Goal: Book appointment/travel/reservation

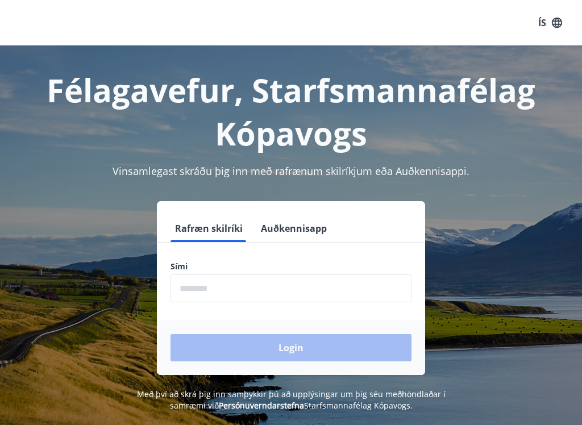
click at [221, 292] on input "phone" at bounding box center [290, 288] width 241 height 28
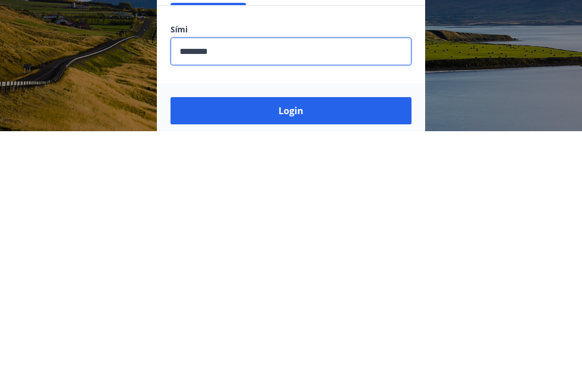
type input "********"
click at [230, 334] on button "Login" at bounding box center [290, 347] width 241 height 27
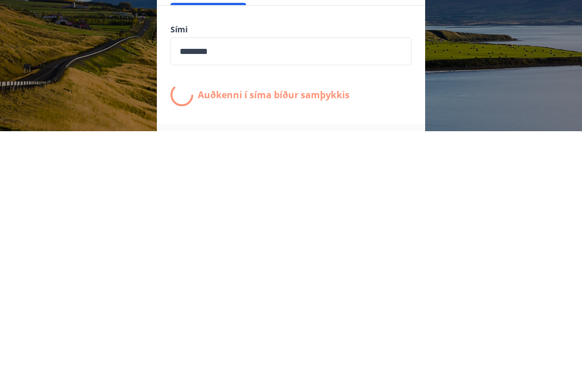
scroll to position [185, 0]
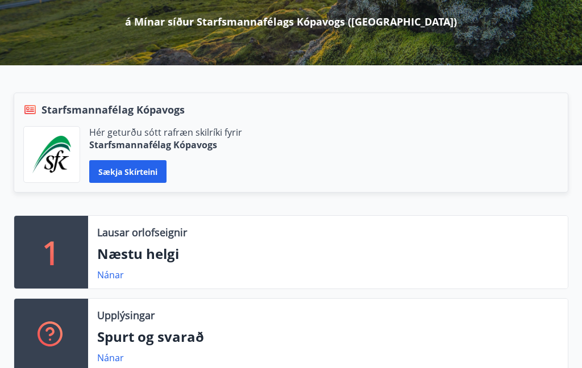
scroll to position [176, 0]
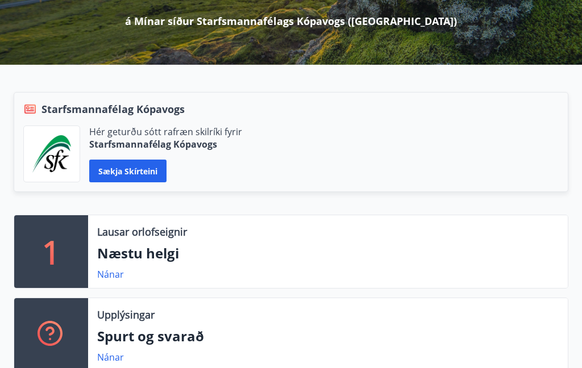
click at [111, 275] on link "Nánar" at bounding box center [110, 274] width 27 height 13
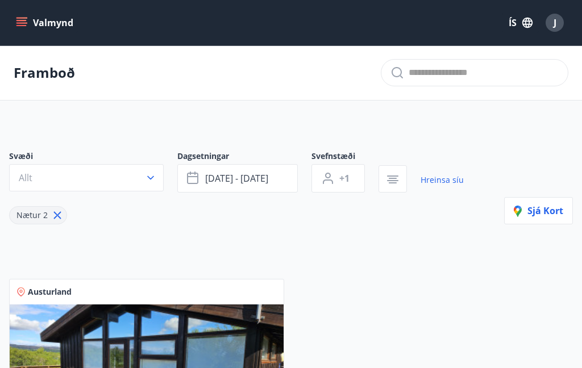
click at [43, 73] on p "Framboð" at bounding box center [44, 72] width 61 height 19
click at [48, 69] on p "Framboð" at bounding box center [44, 72] width 61 height 19
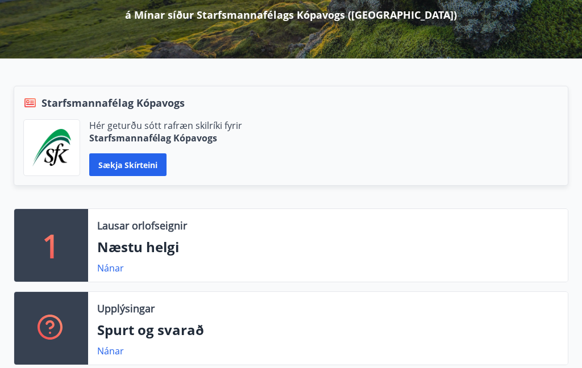
scroll to position [180, 0]
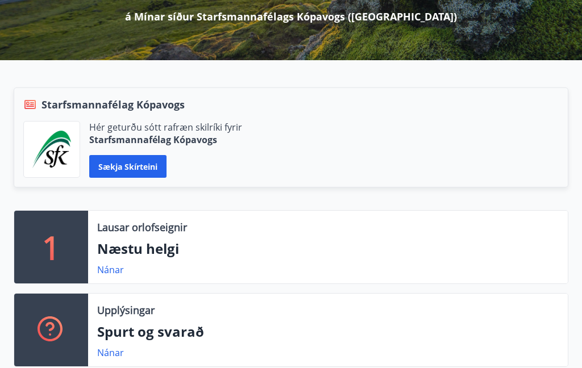
click at [106, 273] on link "Nánar" at bounding box center [110, 270] width 27 height 13
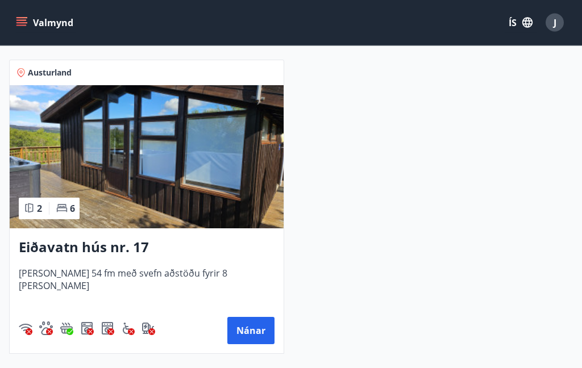
scroll to position [220, 0]
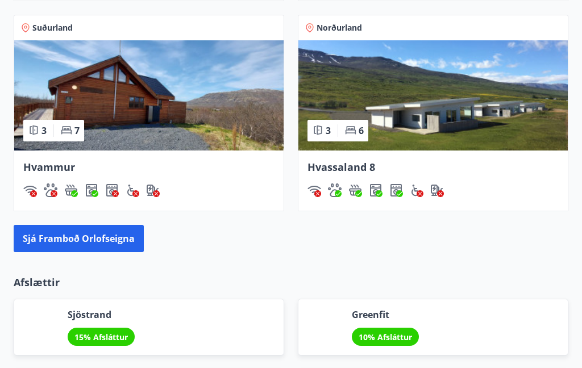
scroll to position [1166, 0]
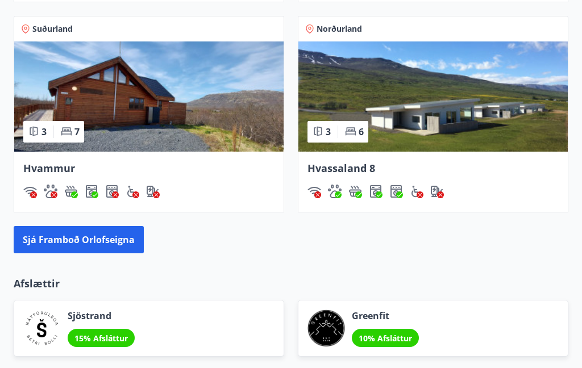
click at [82, 244] on button "Sjá framboð orlofseigna" at bounding box center [79, 239] width 130 height 27
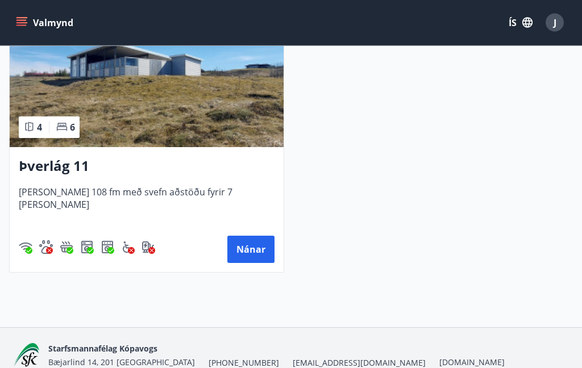
scroll to position [1198, 0]
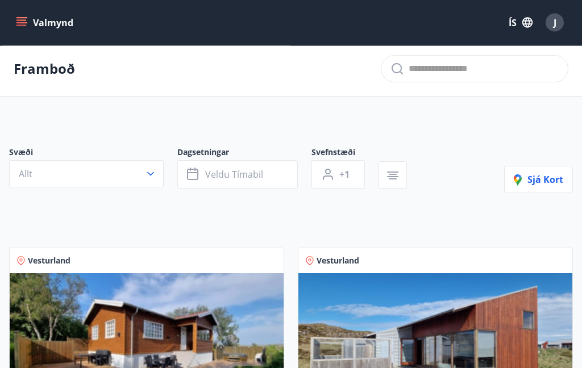
scroll to position [0, 0]
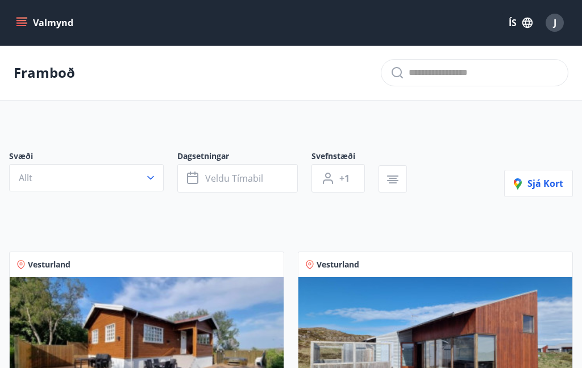
click at [22, 15] on button "Valmynd" at bounding box center [46, 23] width 64 height 20
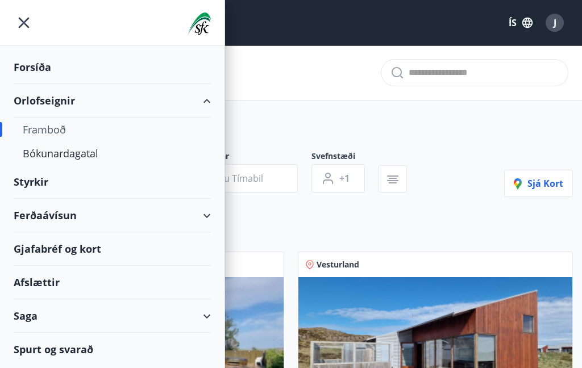
click at [85, 159] on div "Bókunardagatal" at bounding box center [112, 154] width 179 height 24
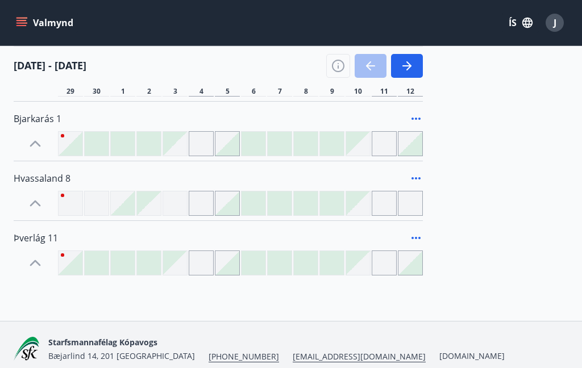
scroll to position [378, 0]
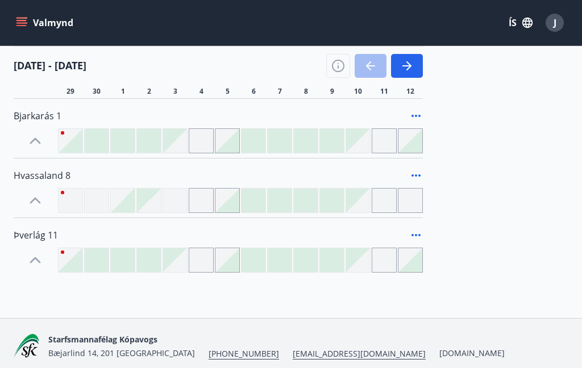
click at [410, 68] on icon "button" at bounding box center [408, 65] width 5 height 9
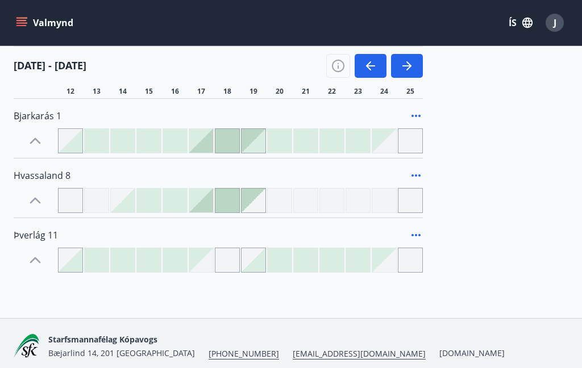
click at [406, 68] on icon "button" at bounding box center [407, 66] width 14 height 14
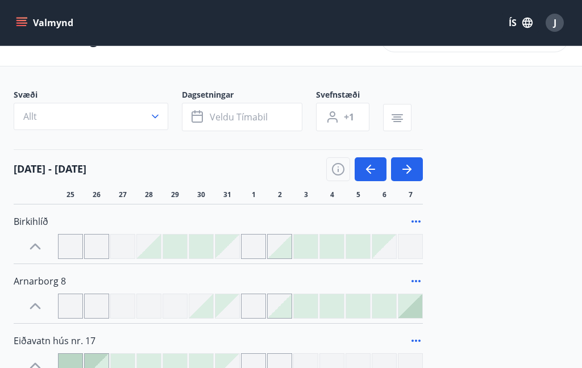
scroll to position [25, 0]
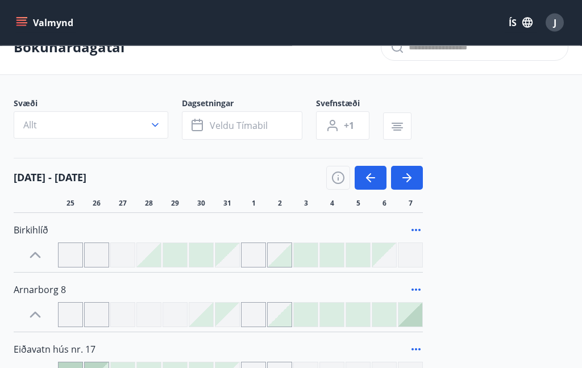
click at [409, 180] on icon "button" at bounding box center [408, 178] width 5 height 9
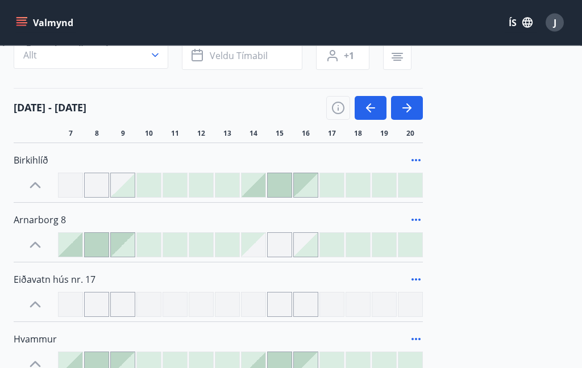
scroll to position [0, 0]
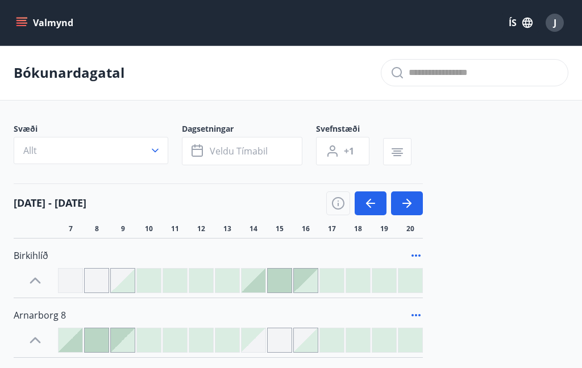
click at [16, 24] on icon "menu" at bounding box center [21, 22] width 11 height 11
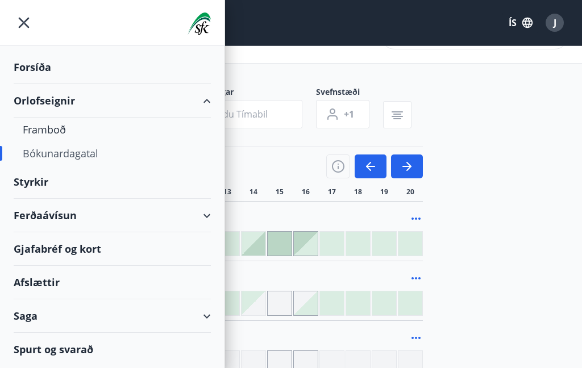
scroll to position [36, 0]
click at [41, 136] on div "Framboð" at bounding box center [112, 130] width 179 height 24
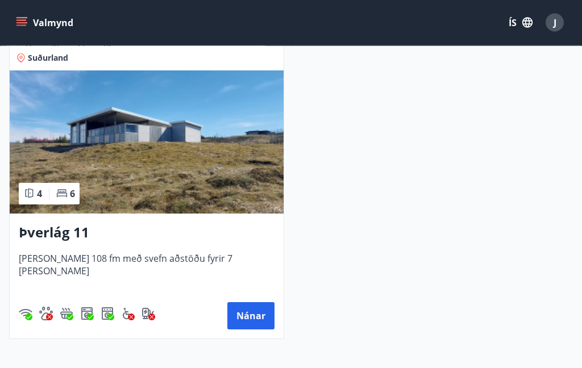
scroll to position [1132, 0]
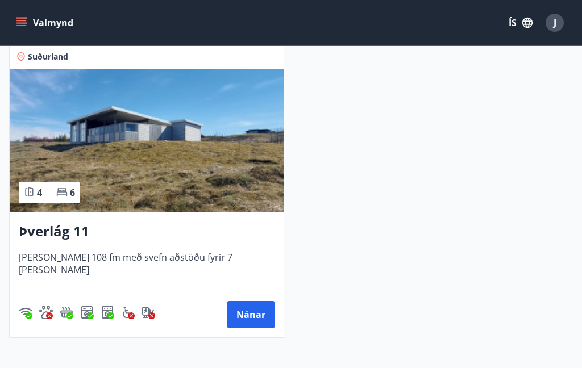
click at [245, 319] on button "Nánar" at bounding box center [250, 314] width 47 height 27
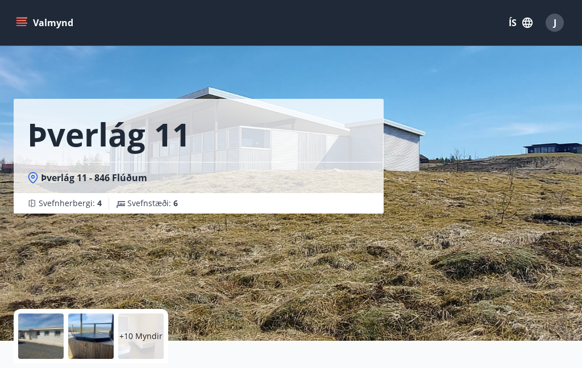
click at [19, 24] on icon "menu" at bounding box center [21, 22] width 11 height 11
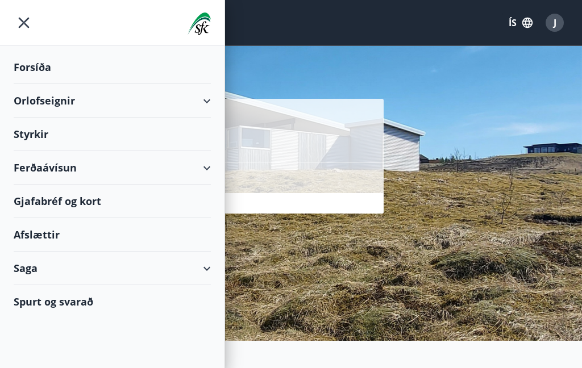
click at [64, 106] on div "Orlofseignir" at bounding box center [112, 101] width 197 height 34
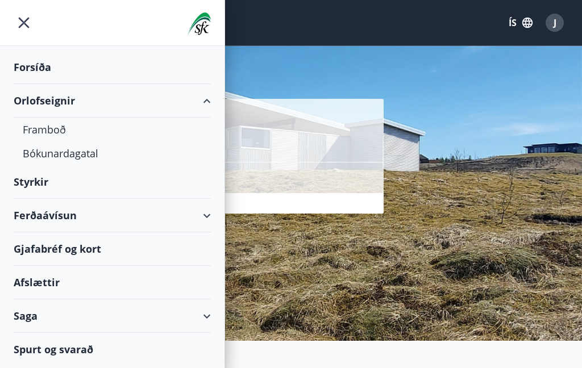
click at [82, 161] on div "Bókunardagatal" at bounding box center [112, 154] width 179 height 24
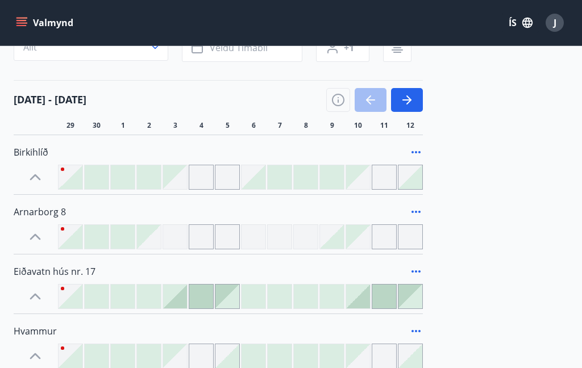
scroll to position [102, 0]
click at [338, 174] on div at bounding box center [332, 179] width 24 height 24
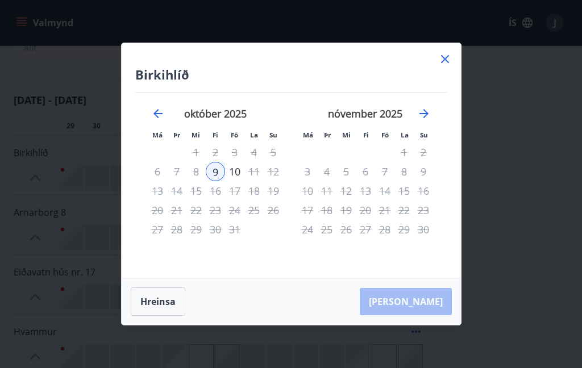
click at [451, 59] on icon at bounding box center [445, 59] width 14 height 14
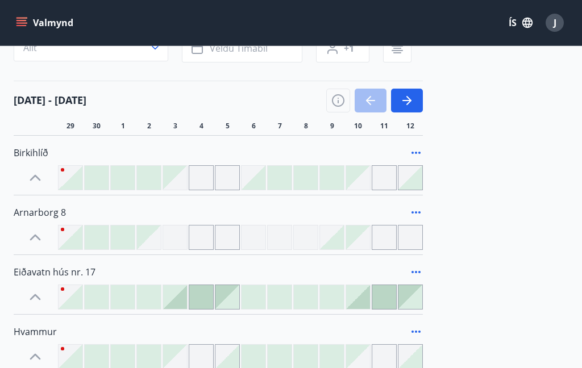
scroll to position [93, 0]
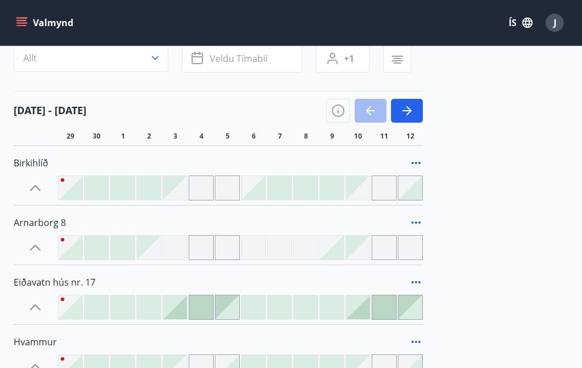
click at [338, 180] on div at bounding box center [332, 188] width 24 height 24
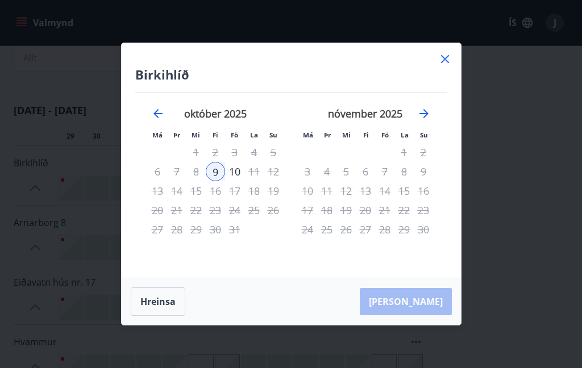
click at [232, 181] on div "10" at bounding box center [234, 171] width 19 height 19
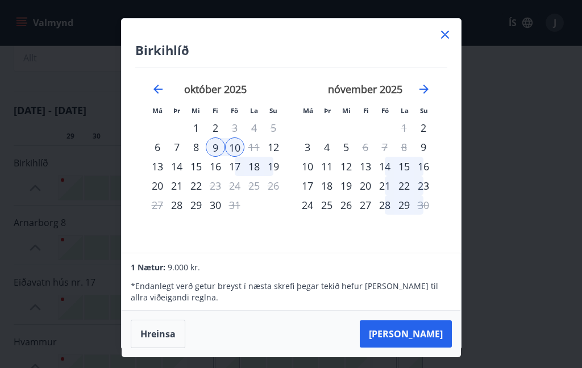
click at [222, 157] on div "9" at bounding box center [215, 147] width 19 height 19
click at [213, 157] on div "9" at bounding box center [215, 147] width 19 height 19
click at [160, 348] on button "Hreinsa" at bounding box center [158, 334] width 55 height 28
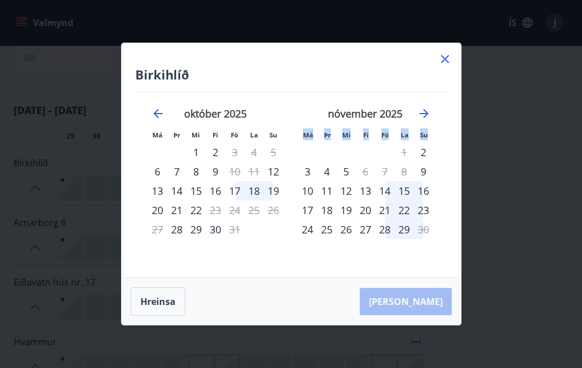
click at [159, 325] on div "Hreinsa Taka Frá" at bounding box center [291, 301] width 339 height 47
click at [159, 316] on button "Hreinsa" at bounding box center [158, 302] width 55 height 28
click at [157, 316] on button "Hreinsa" at bounding box center [158, 302] width 55 height 28
click at [234, 162] on div "3" at bounding box center [234, 152] width 19 height 19
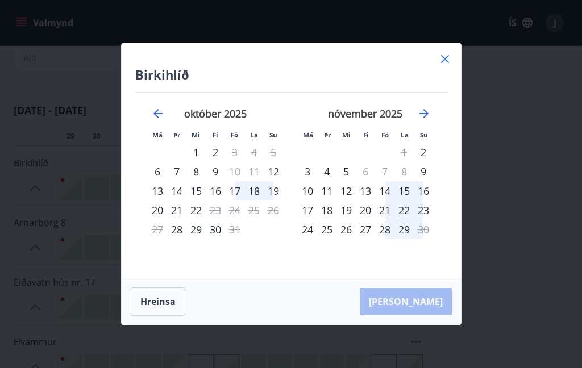
click at [240, 162] on div "3" at bounding box center [234, 152] width 19 height 19
click at [235, 162] on div "3" at bounding box center [234, 152] width 19 height 19
click at [440, 66] on icon at bounding box center [445, 59] width 14 height 14
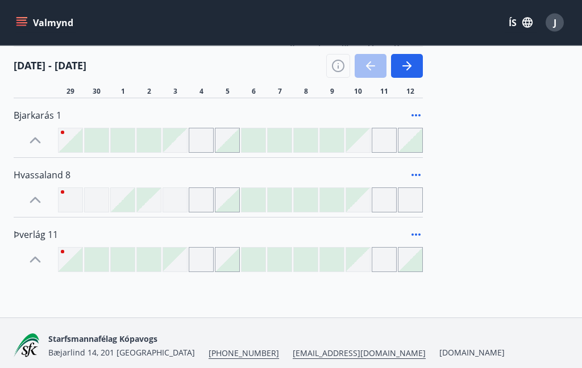
scroll to position [378, 0]
click at [181, 272] on div at bounding box center [175, 260] width 24 height 24
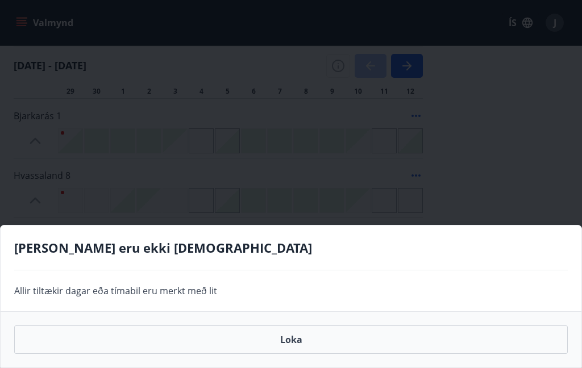
click at [298, 270] on div "Gráir dagar eru ekki bókanlegir" at bounding box center [290, 254] width 553 height 31
click at [284, 354] on button "Loka" at bounding box center [290, 340] width 553 height 28
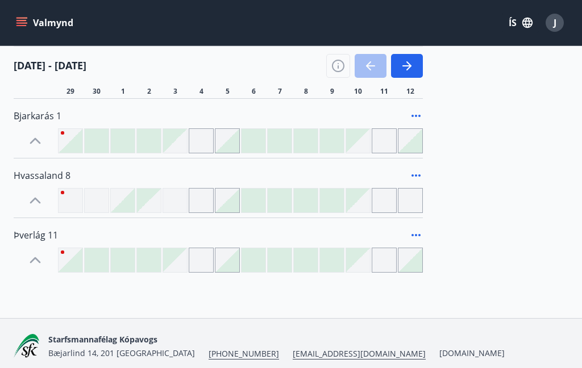
click at [405, 64] on icon "button" at bounding box center [407, 66] width 14 height 14
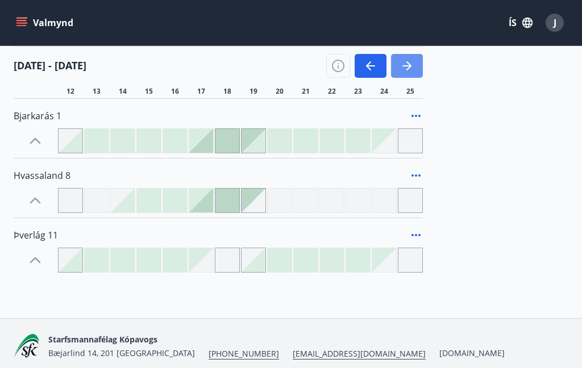
click at [406, 64] on icon "button" at bounding box center [407, 66] width 14 height 14
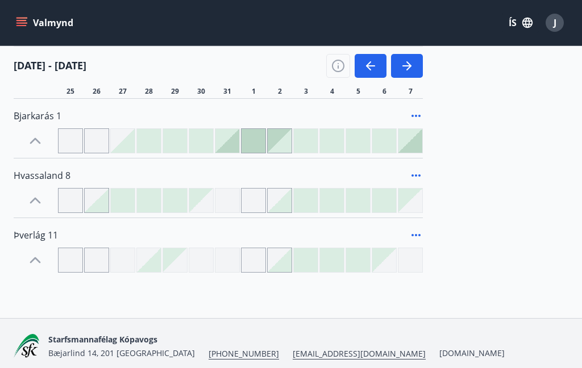
click at [412, 66] on icon "button" at bounding box center [407, 66] width 14 height 14
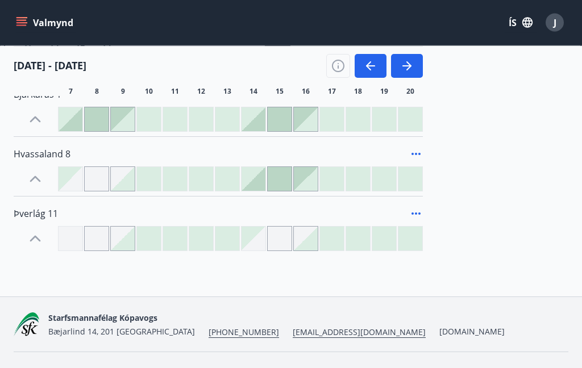
scroll to position [392, 0]
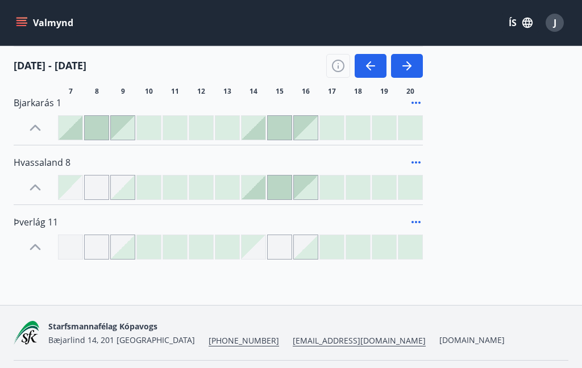
click at [405, 66] on icon "button" at bounding box center [406, 65] width 9 height 1
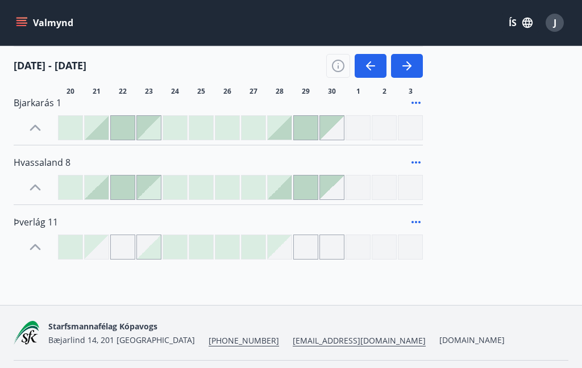
click at [371, 62] on icon "button" at bounding box center [368, 65] width 5 height 9
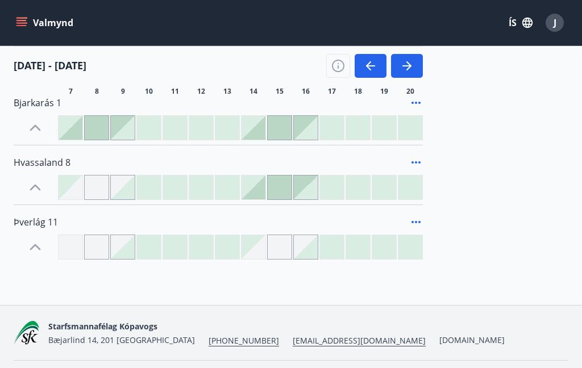
click at [372, 70] on icon "button" at bounding box center [371, 66] width 14 height 14
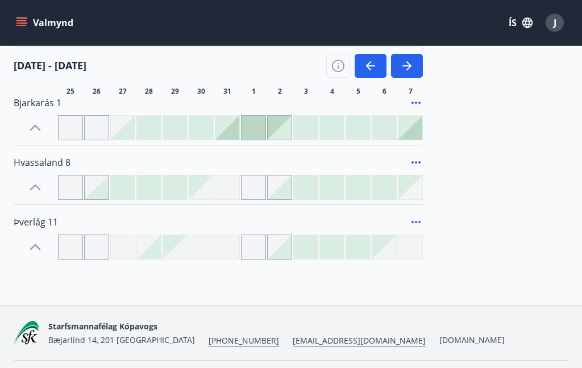
click at [372, 68] on icon "button" at bounding box center [371, 66] width 14 height 14
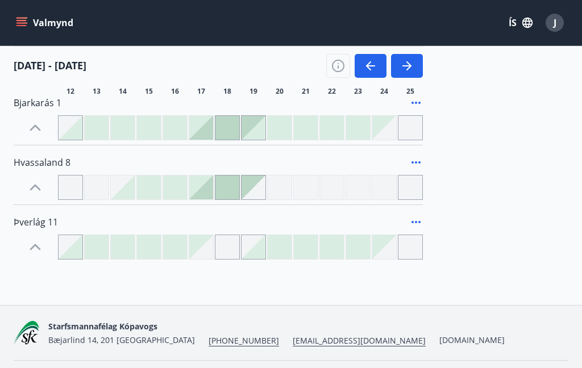
click at [368, 76] on button "button" at bounding box center [371, 66] width 32 height 24
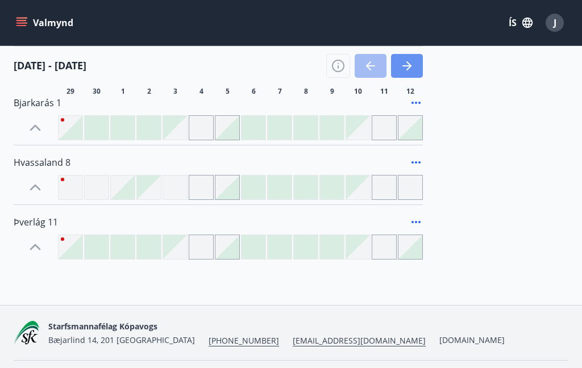
click at [404, 65] on icon "button" at bounding box center [406, 65] width 9 height 1
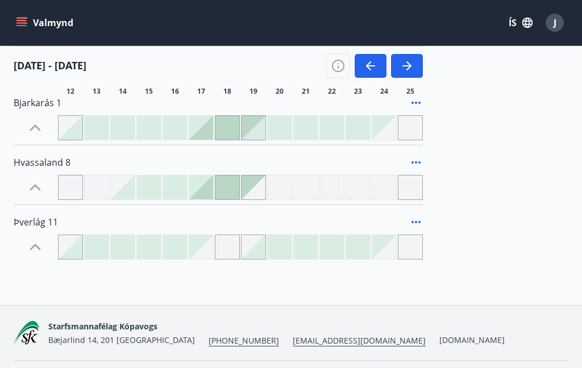
click at [373, 71] on icon "button" at bounding box center [371, 66] width 14 height 14
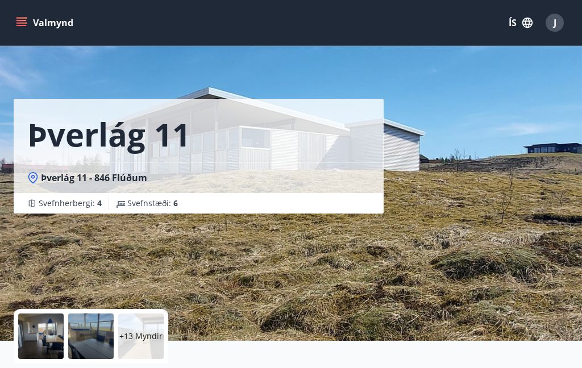
click at [565, 24] on button "J" at bounding box center [554, 22] width 27 height 27
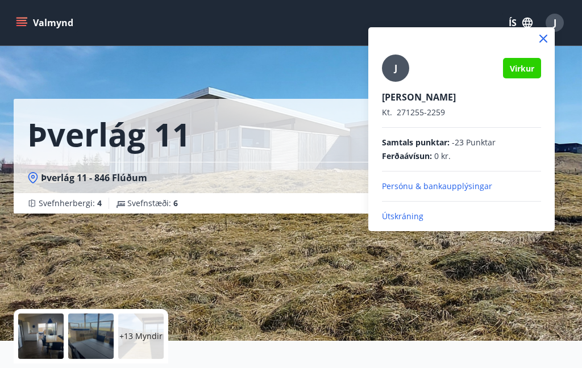
click at [408, 215] on p "Útskráning" at bounding box center [461, 216] width 159 height 11
